Goal: Task Accomplishment & Management: Complete application form

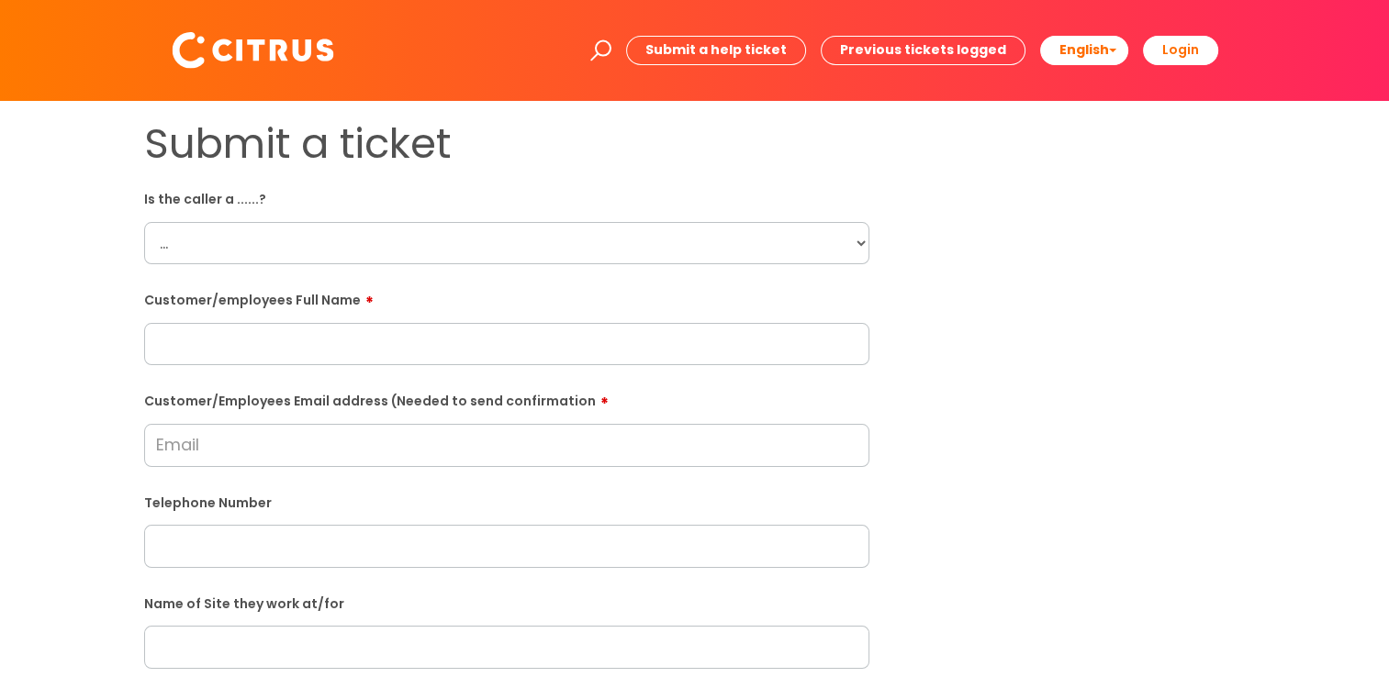
click at [853, 233] on select "... Citrus Customer Citrus Employee [DEMOGRAPHIC_DATA] Supplier" at bounding box center [506, 243] width 725 height 42
select select "Citrus Employee"
click at [144, 222] on select "... Citrus Customer Citrus Employee [DEMOGRAPHIC_DATA] Supplier" at bounding box center [506, 243] width 725 height 42
click at [278, 343] on input "text" at bounding box center [506, 344] width 725 height 42
paste input "[PERSON_NAME]"
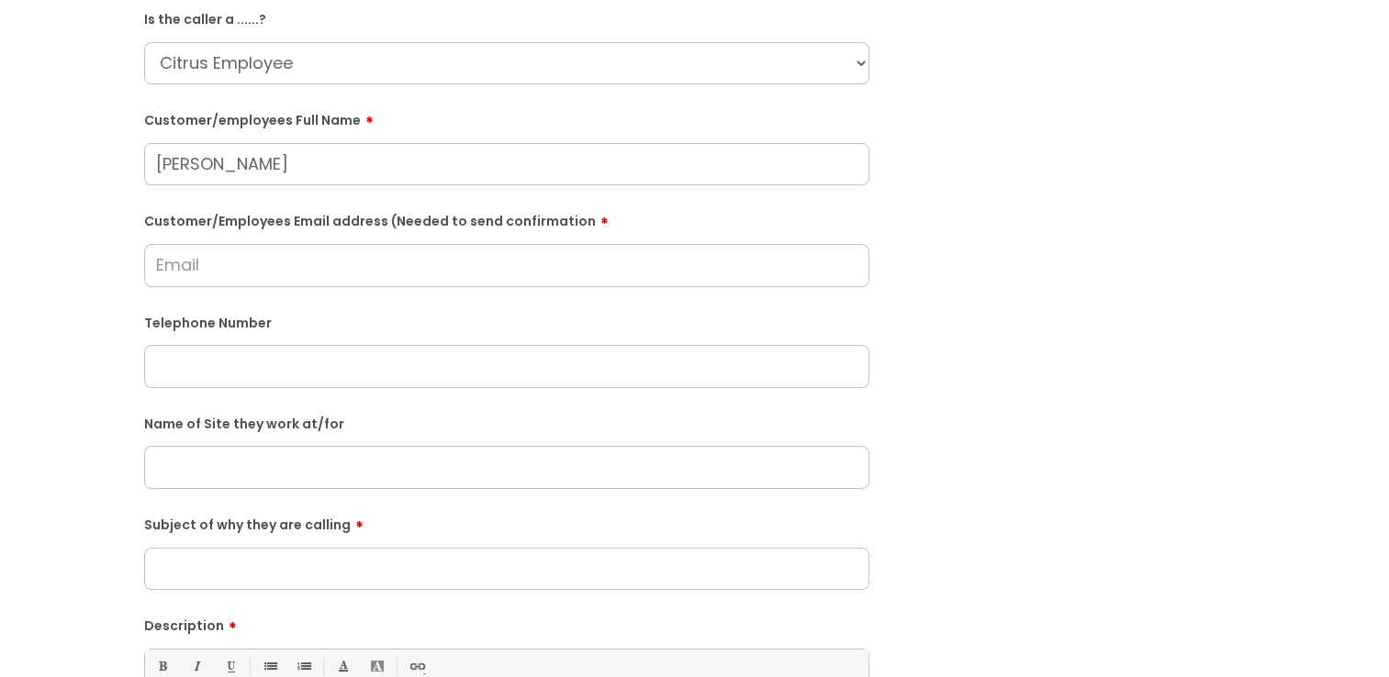
scroll to position [184, 0]
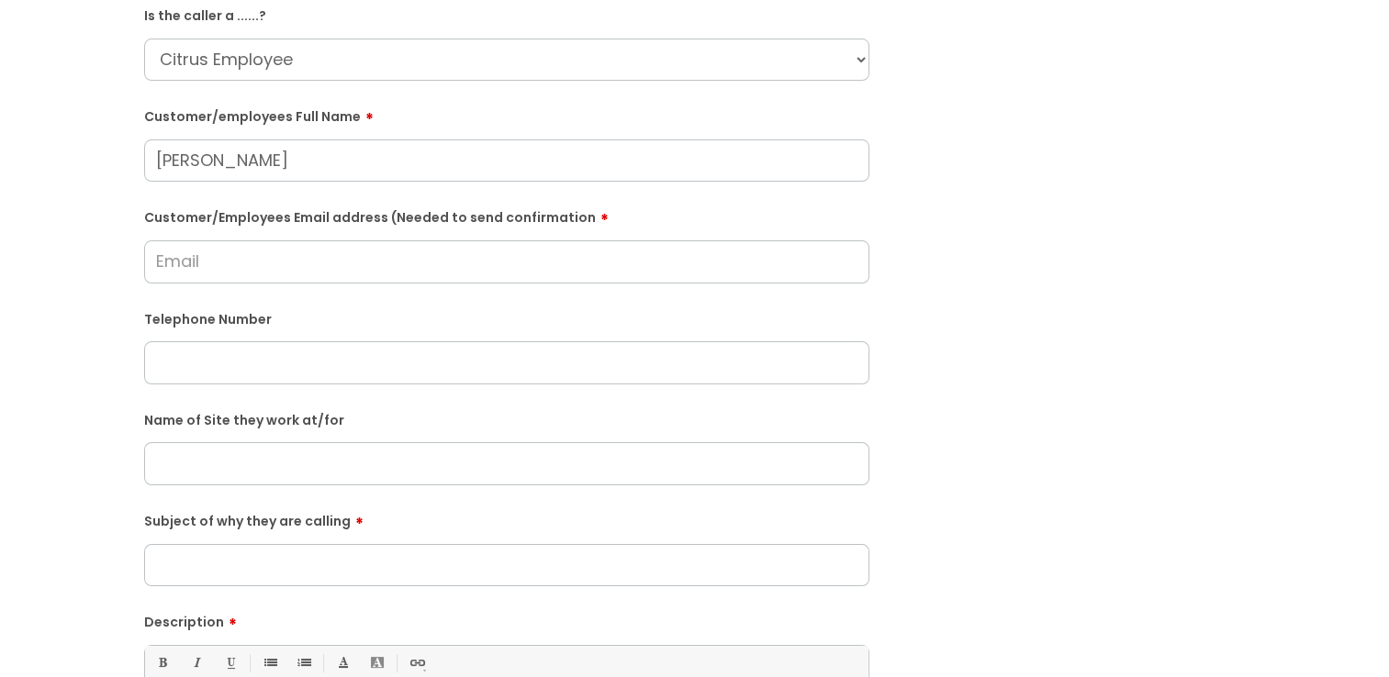
type input "[PERSON_NAME]"
click at [201, 373] on input "text" at bounding box center [506, 363] width 725 height 42
paste input "07454039301"
type input "07454039301"
click at [184, 263] on input "Customer/Employees Email address (Needed to send confirmation" at bounding box center [506, 262] width 725 height 42
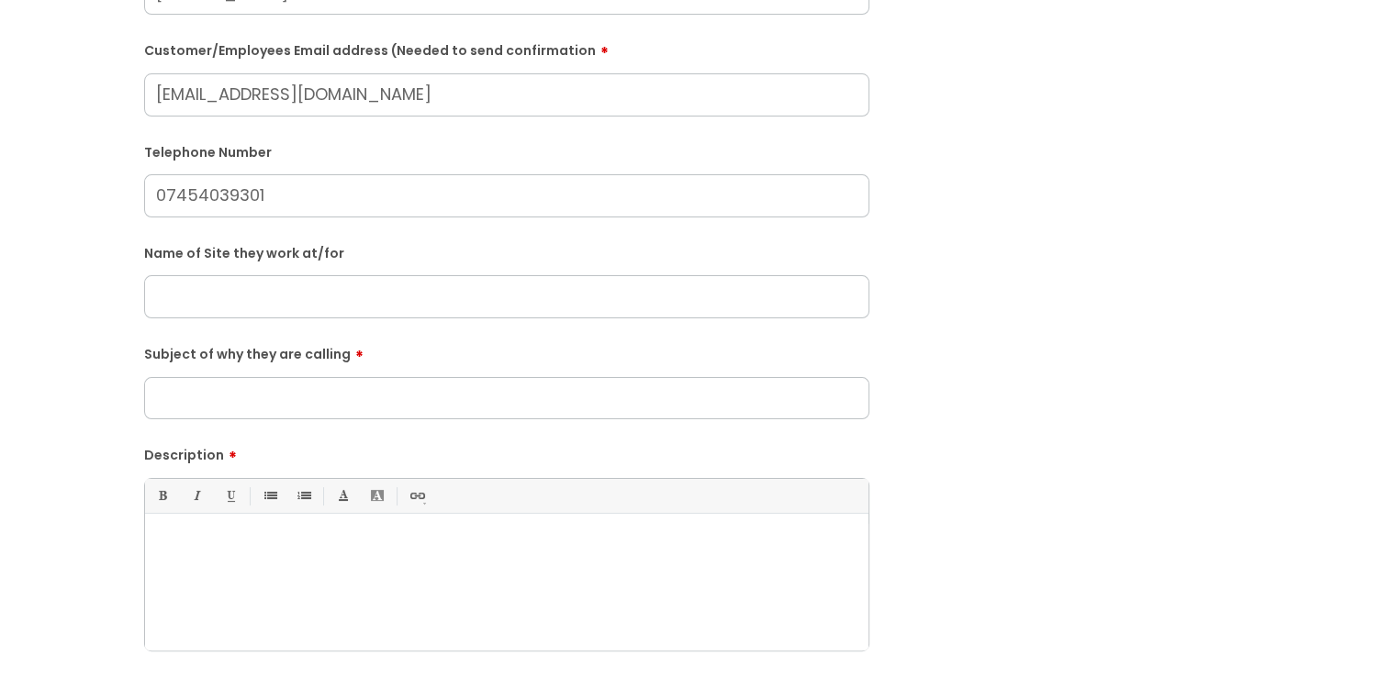
scroll to position [367, 0]
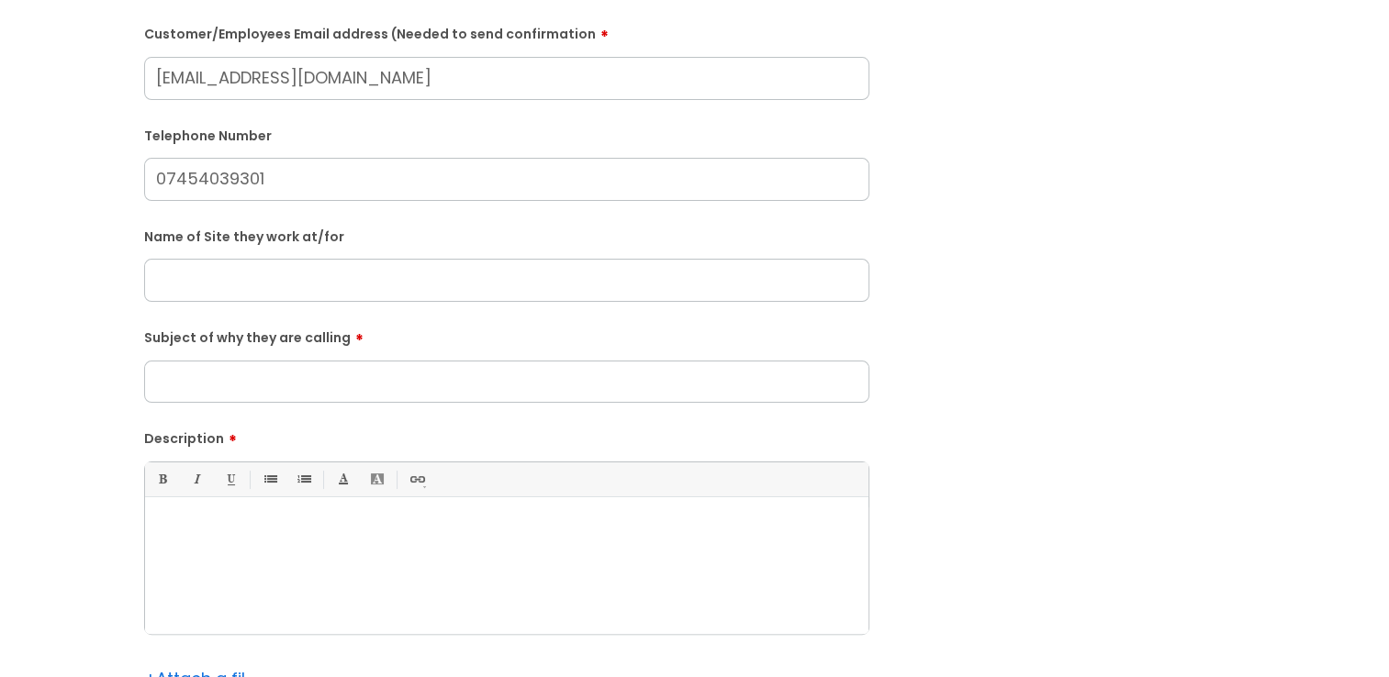
type input "[EMAIL_ADDRESS][DOMAIN_NAME]"
click at [223, 381] on input "Subject of why they are calling" at bounding box center [506, 382] width 725 height 42
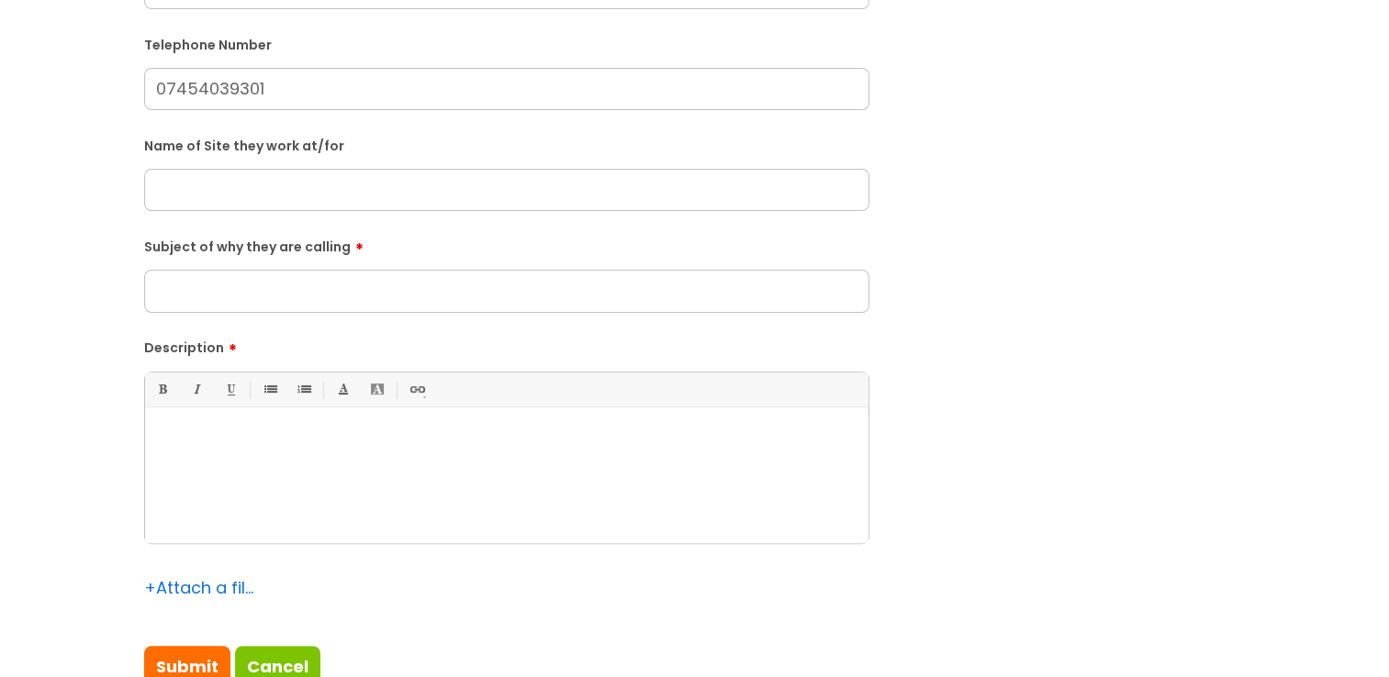
scroll to position [551, 0]
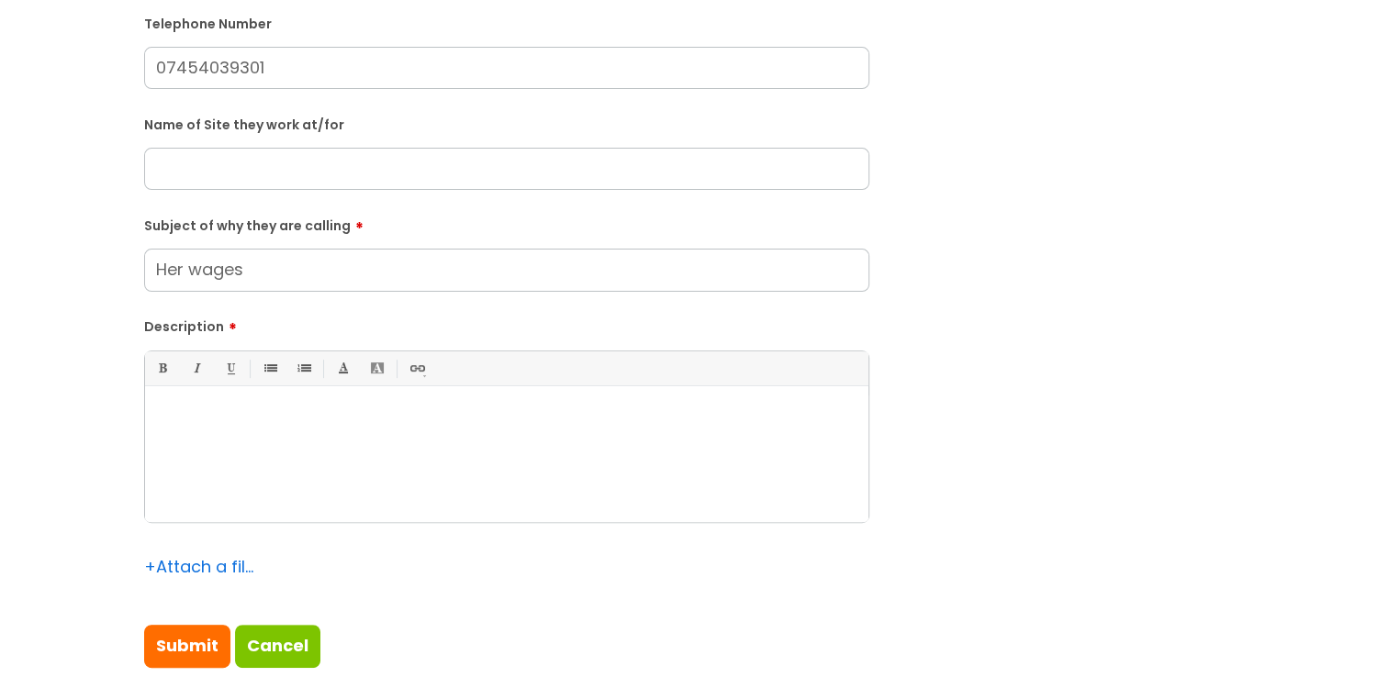
type input "Her wages"
click at [279, 434] on div at bounding box center [506, 459] width 723 height 127
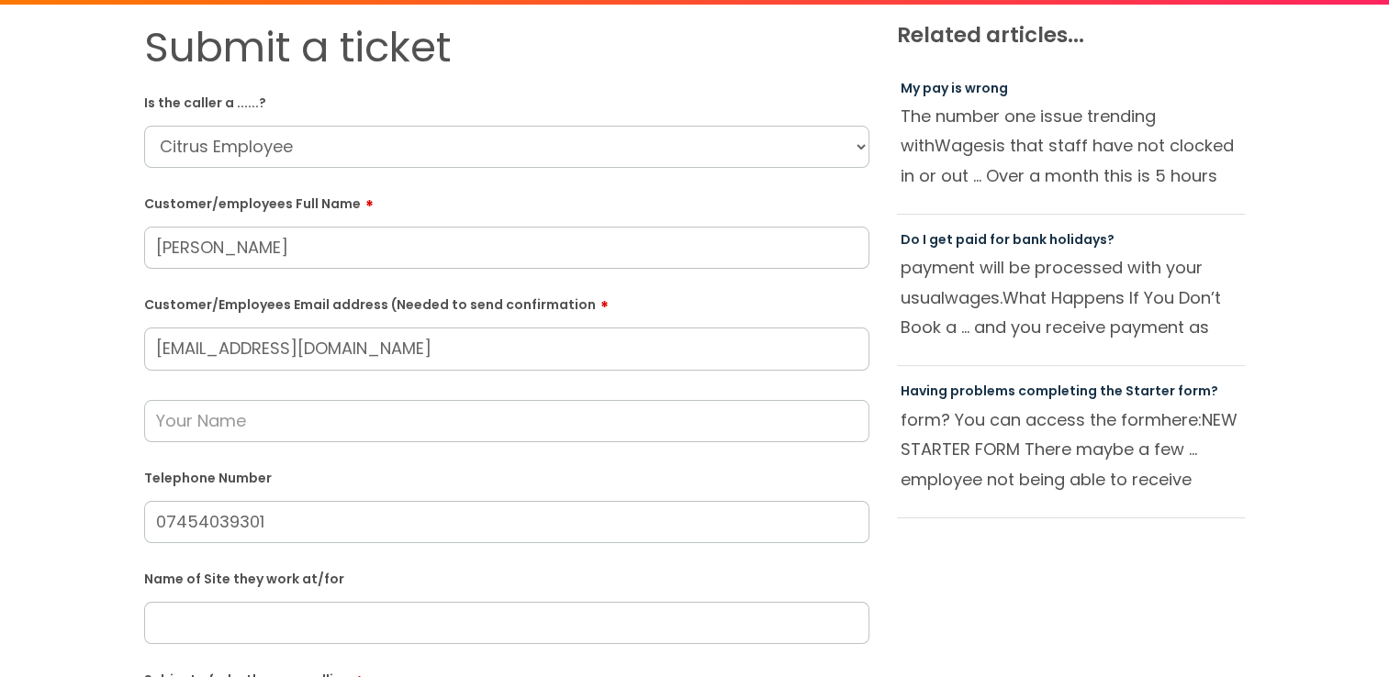
scroll to position [0, 0]
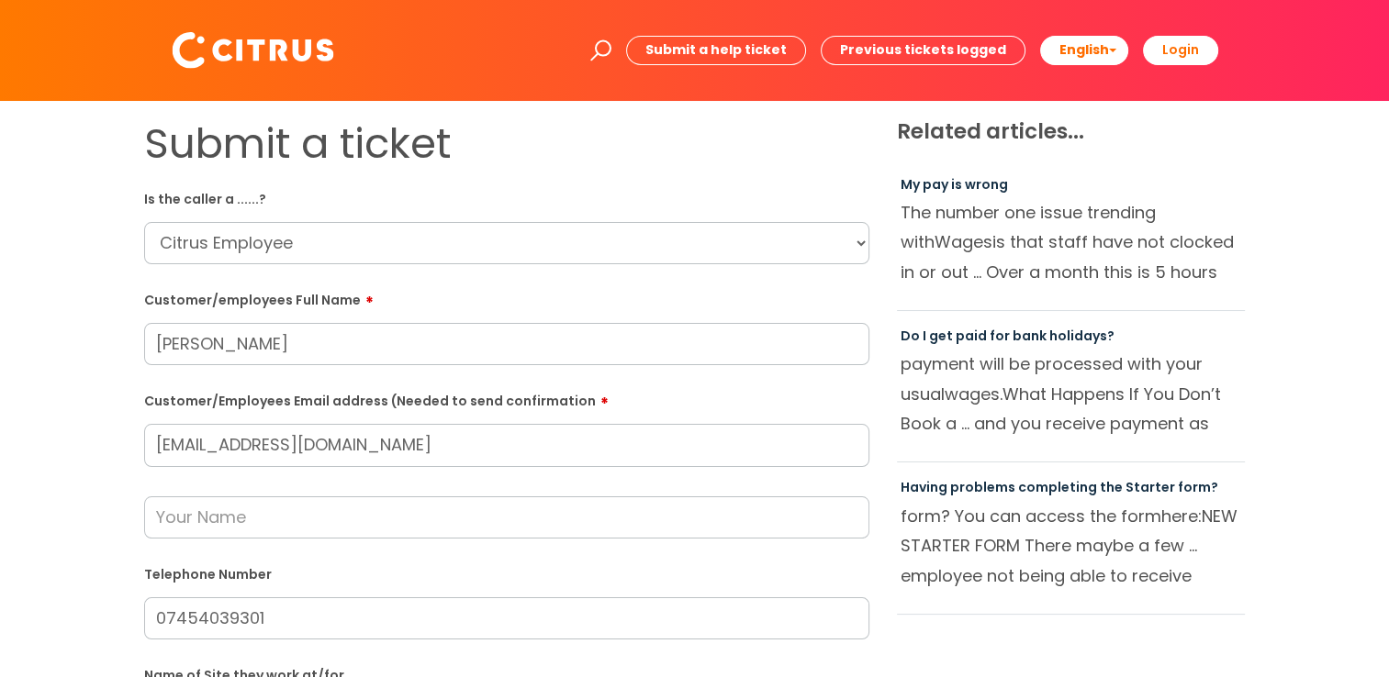
drag, startPoint x: 410, startPoint y: 447, endPoint x: 76, endPoint y: 469, distance: 334.9
click at [77, 469] on div "Submit a ticket Is the caller a ......? ... Citrus Customer Citrus Employee [DE…" at bounding box center [694, 683] width 1352 height 1129
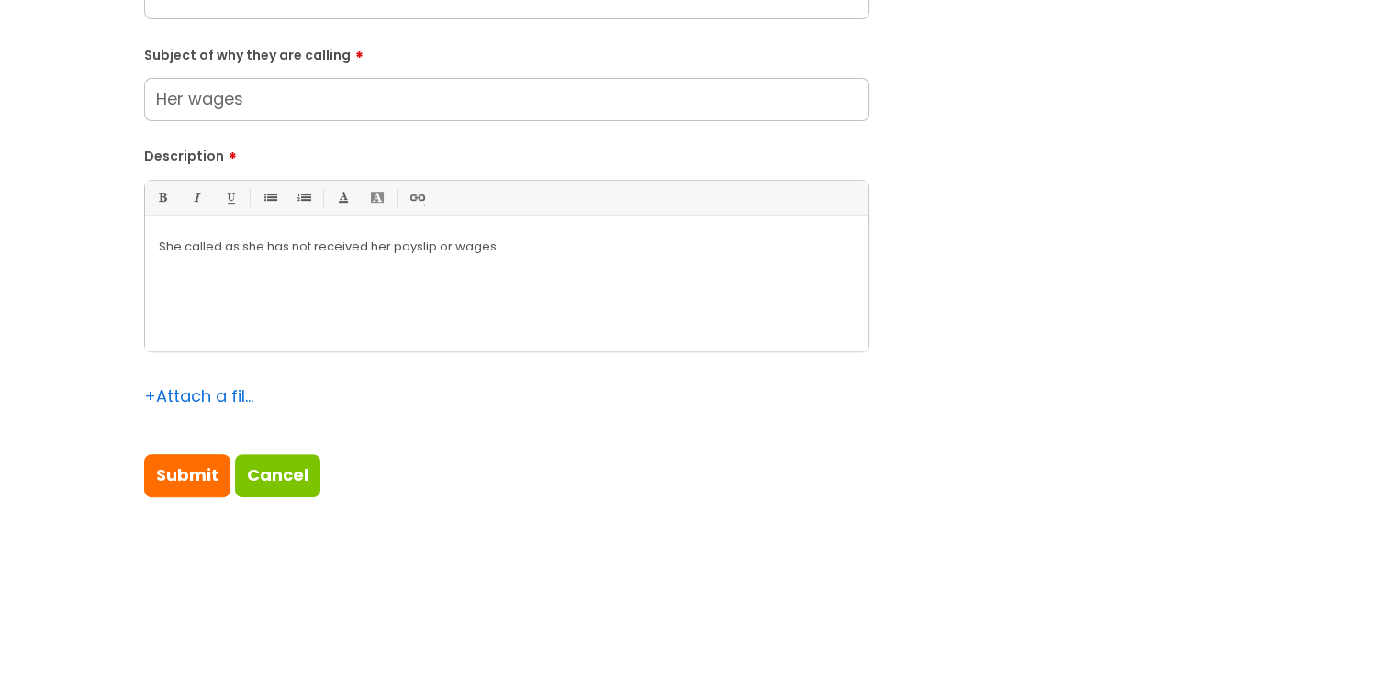
scroll to position [734, 0]
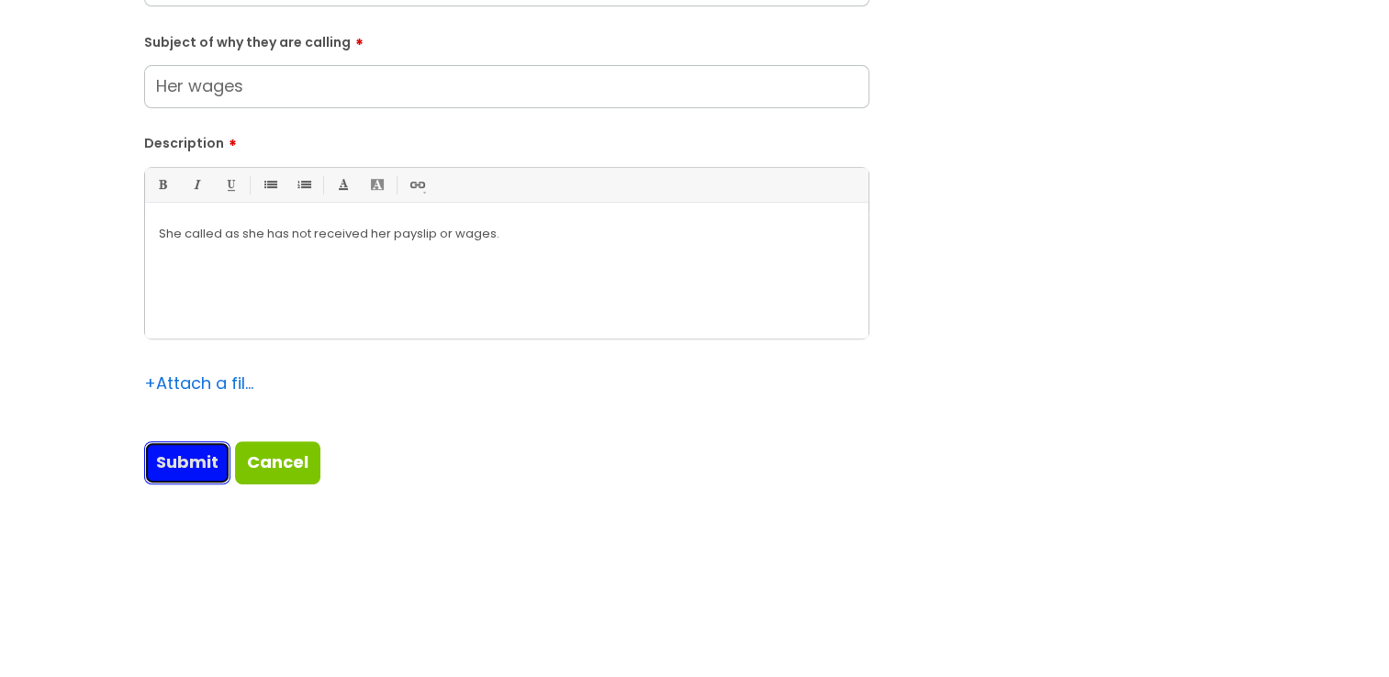
click at [192, 466] on input "Submit" at bounding box center [187, 463] width 86 height 42
type input "Please Wait..."
